Goal: Task Accomplishment & Management: Use online tool/utility

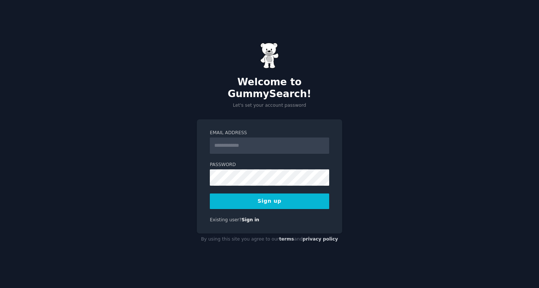
click at [225, 142] on input "Email Address" at bounding box center [269, 145] width 119 height 16
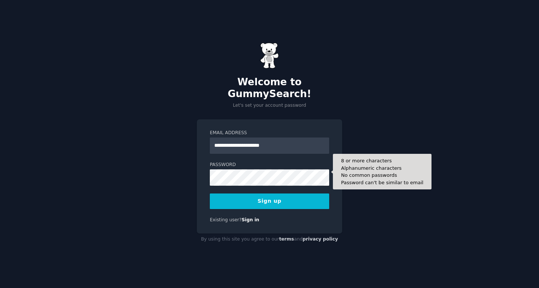
type input "**********"
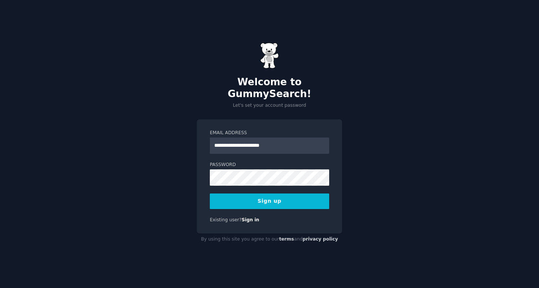
click at [266, 195] on button "Sign up" at bounding box center [269, 201] width 119 height 16
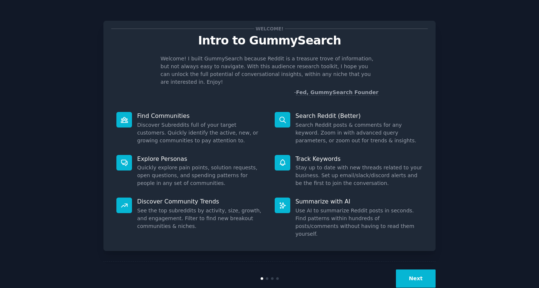
click at [414, 269] on button "Next" at bounding box center [416, 278] width 40 height 18
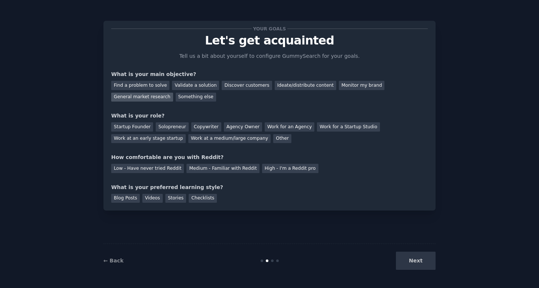
click at [136, 96] on div "General market research" at bounding box center [142, 97] width 62 height 9
click at [239, 84] on div "Discover customers" at bounding box center [247, 85] width 50 height 9
click at [149, 97] on div "General market research" at bounding box center [142, 97] width 62 height 9
click at [132, 127] on div "Startup Founder" at bounding box center [132, 126] width 42 height 9
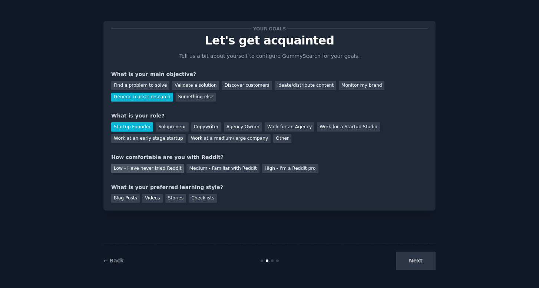
click at [150, 167] on div "Low - Have never tried Reddit" at bounding box center [147, 168] width 73 height 9
click at [150, 198] on div "Videos" at bounding box center [152, 198] width 20 height 9
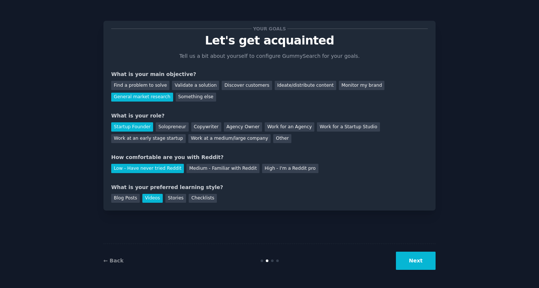
click at [416, 259] on button "Next" at bounding box center [416, 261] width 40 height 18
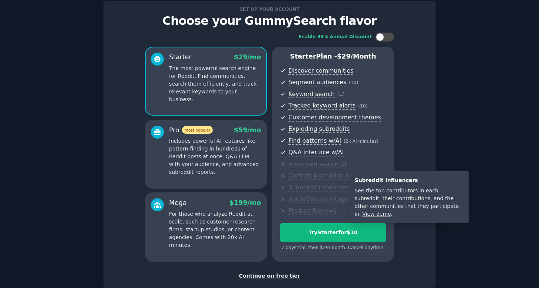
scroll to position [17, 0]
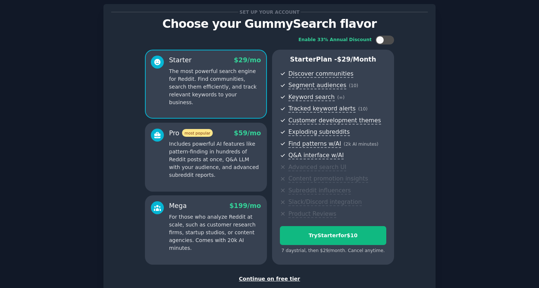
click at [265, 277] on div "Continue on free tier" at bounding box center [269, 279] width 317 height 8
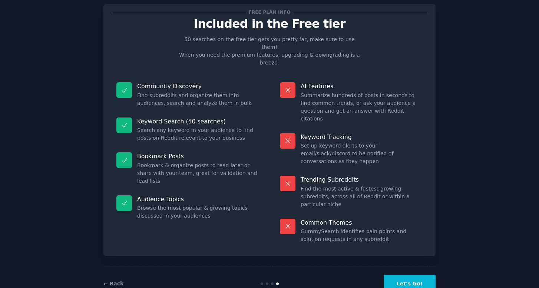
scroll to position [1, 0]
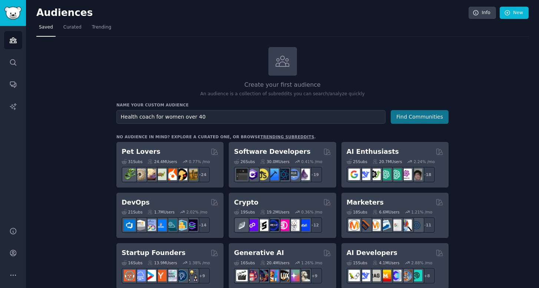
click at [404, 112] on button "Find Communities" at bounding box center [420, 117] width 58 height 14
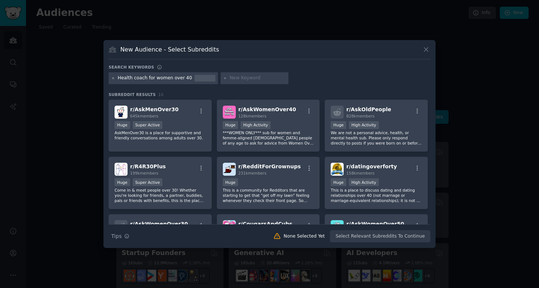
click at [112, 78] on icon at bounding box center [113, 78] width 4 height 4
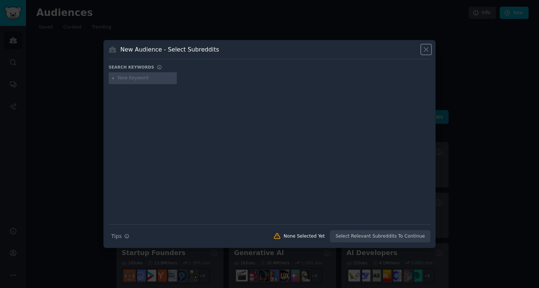
click at [425, 50] on icon at bounding box center [426, 50] width 4 height 4
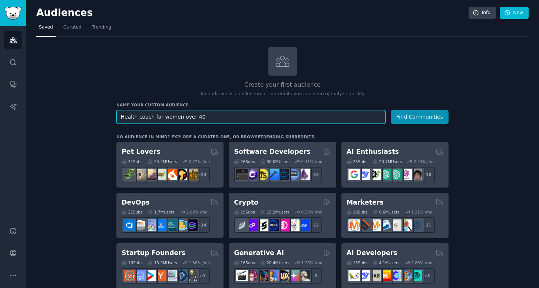
drag, startPoint x: 206, startPoint y: 115, endPoint x: 96, endPoint y: 115, distance: 109.7
type input "health women"
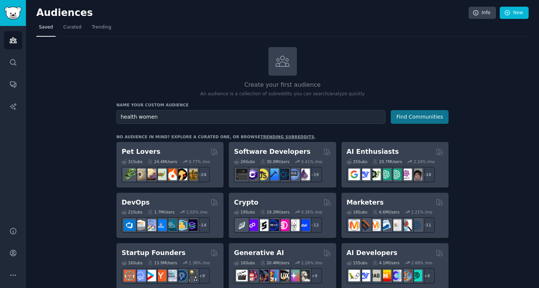
click at [408, 117] on button "Find Communities" at bounding box center [420, 117] width 58 height 14
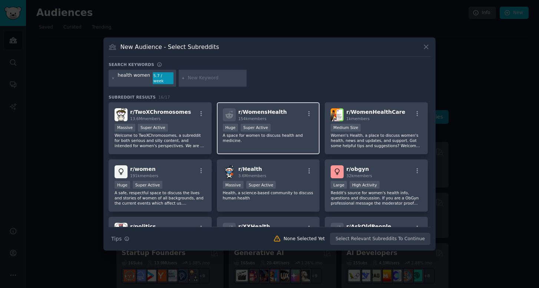
click at [248, 111] on span "r/ WomensHealth" at bounding box center [262, 112] width 49 height 6
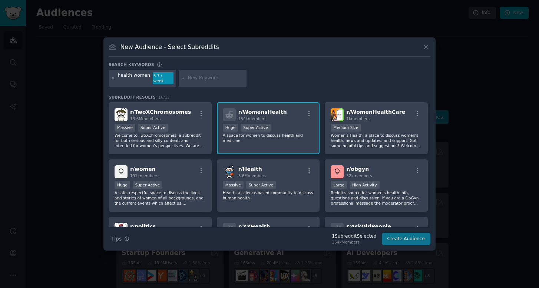
click at [396, 239] on button "Create Audience" at bounding box center [406, 239] width 49 height 13
